Goal: Information Seeking & Learning: Learn about a topic

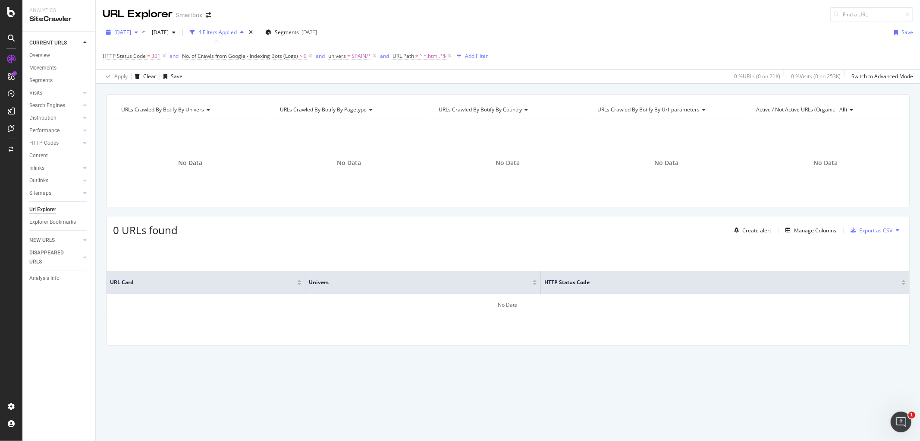
click at [131, 31] on span "[DATE]" at bounding box center [122, 31] width 17 height 7
click at [146, 58] on div "[DATE] 21.2K URLs" at bounding box center [159, 63] width 103 height 13
click at [129, 32] on span "[DATE]" at bounding box center [122, 31] width 17 height 7
click at [144, 63] on div "[DATE]" at bounding box center [137, 64] width 45 height 8
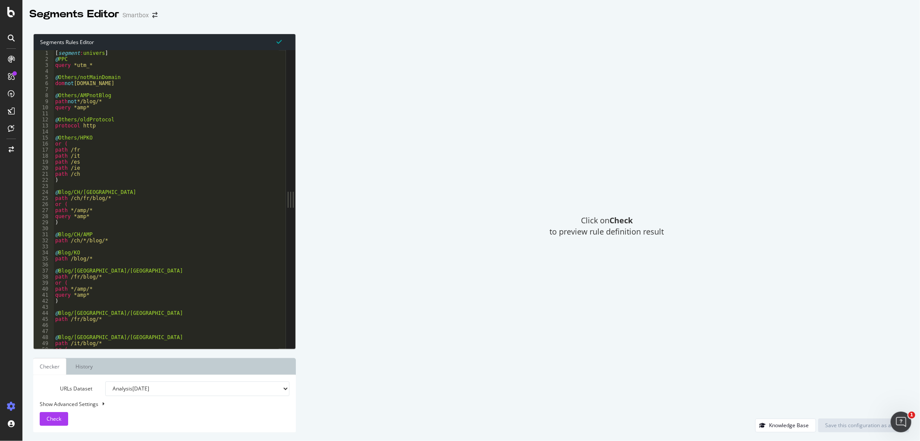
scroll to position [45, 0]
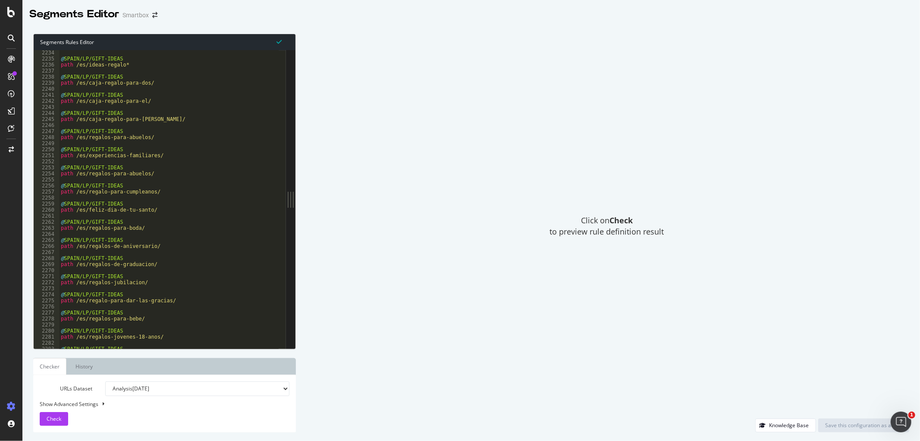
scroll to position [10485, 0]
